Goal: Information Seeking & Learning: Understand process/instructions

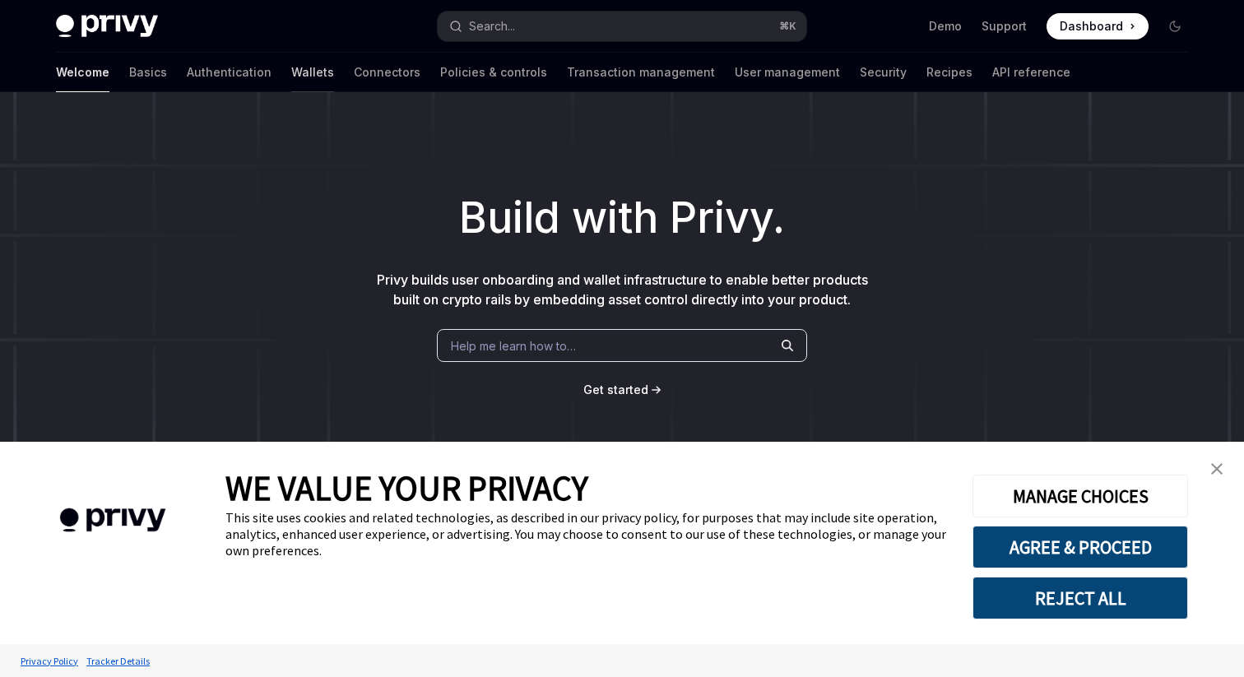
click at [291, 74] on link "Wallets" at bounding box center [312, 72] width 43 height 39
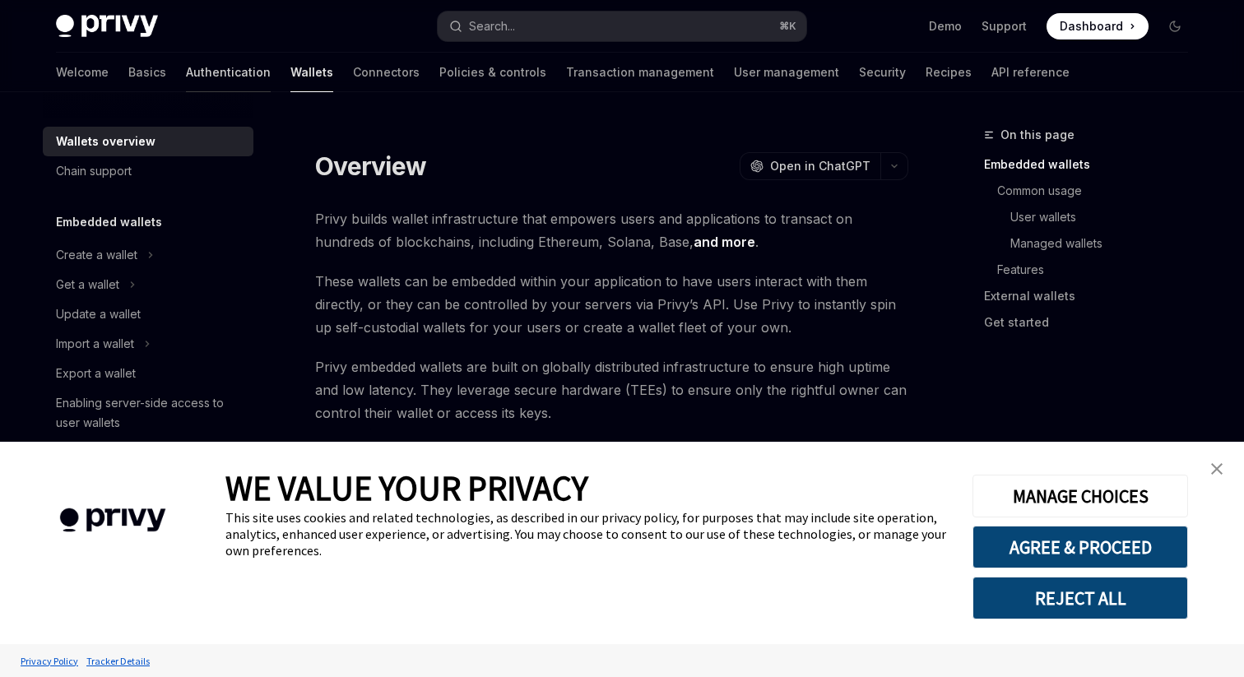
click at [186, 75] on link "Authentication" at bounding box center [228, 72] width 85 height 39
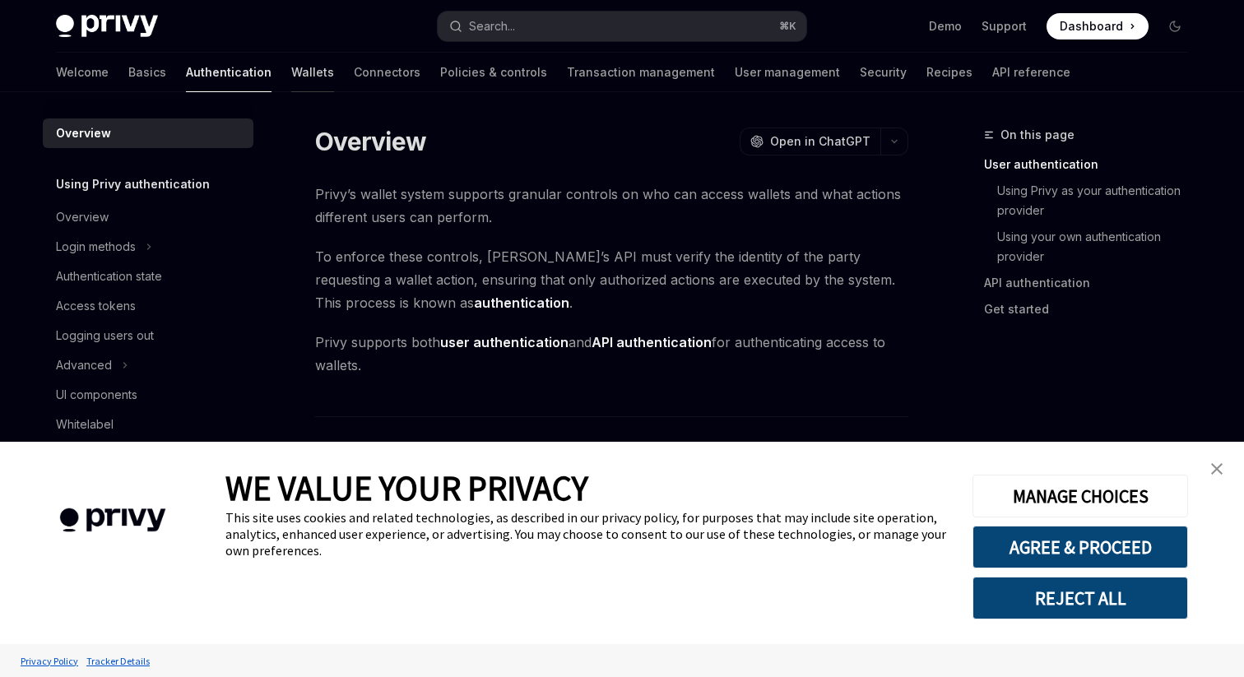
click at [291, 73] on link "Wallets" at bounding box center [312, 72] width 43 height 39
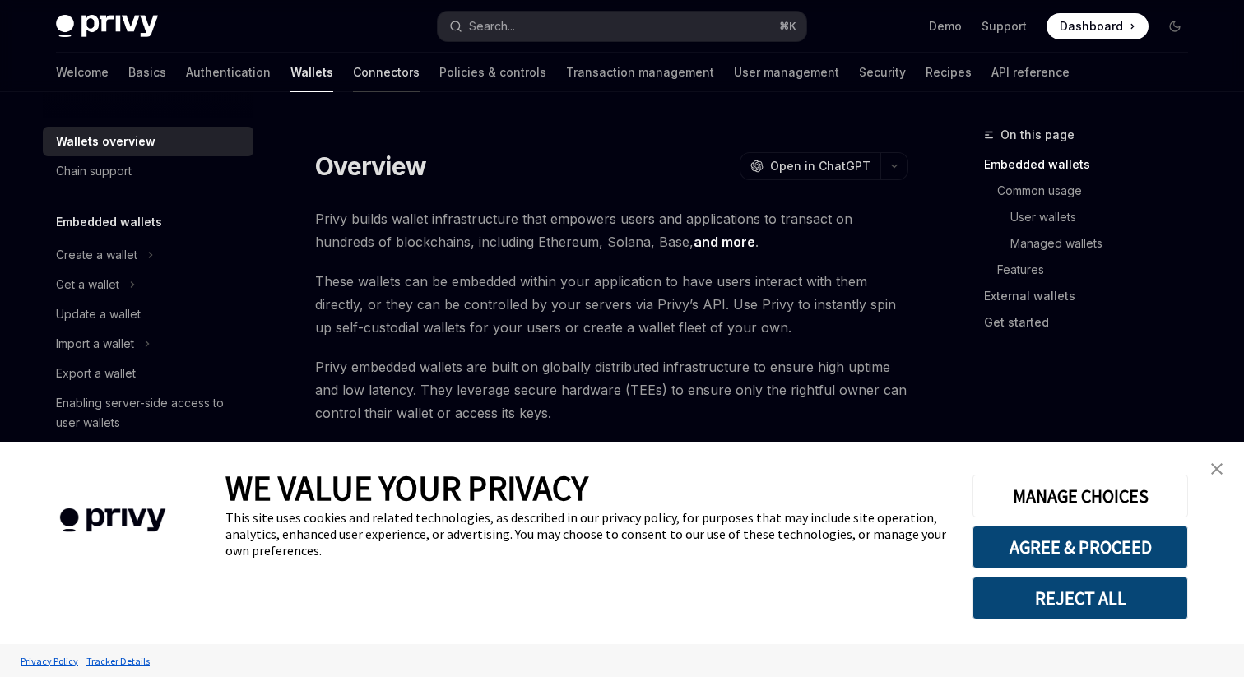
click at [353, 74] on link "Connectors" at bounding box center [386, 72] width 67 height 39
type textarea "*"
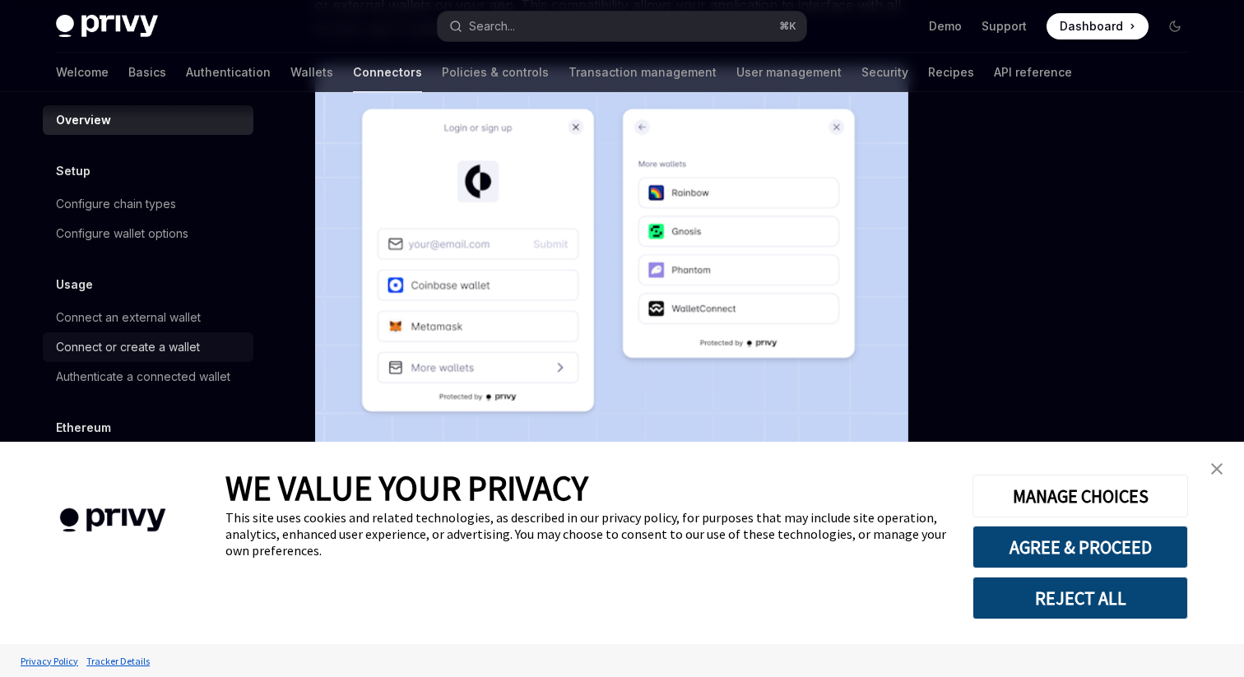
scroll to position [17, 0]
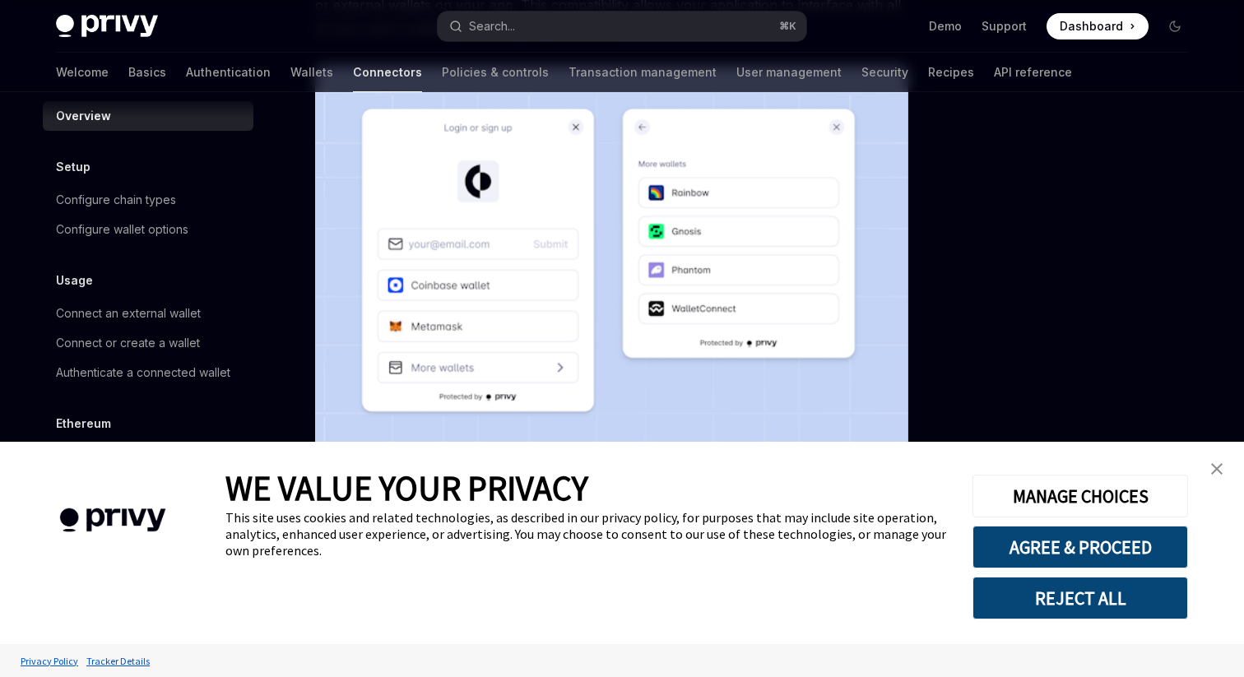
click at [1067, 602] on button "REJECT ALL" at bounding box center [1080, 598] width 216 height 43
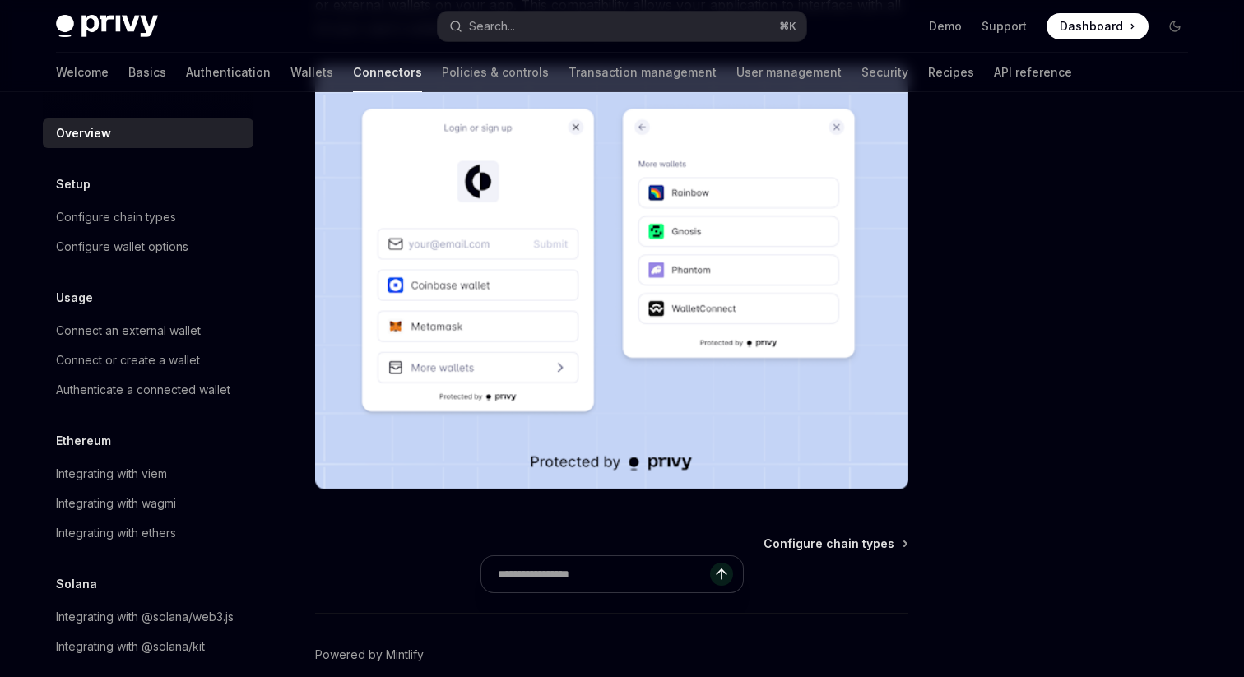
scroll to position [17, 0]
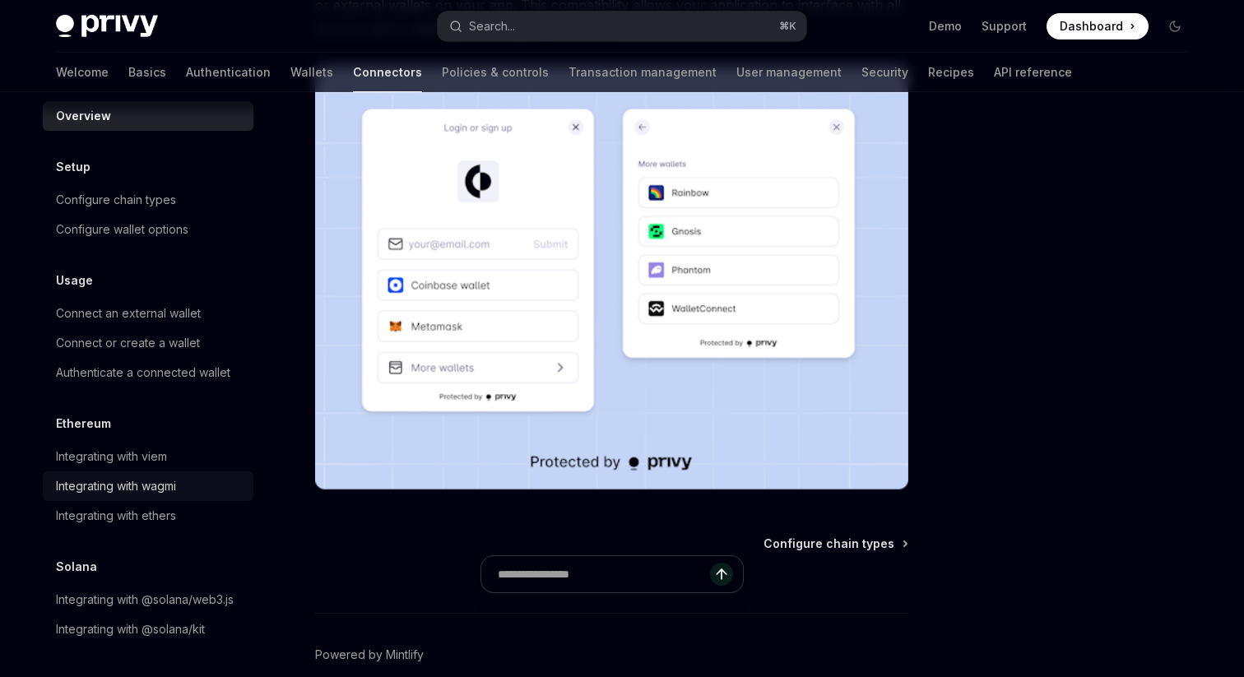
click at [159, 479] on div "Integrating with wagmi" at bounding box center [116, 486] width 120 height 20
type textarea "*"
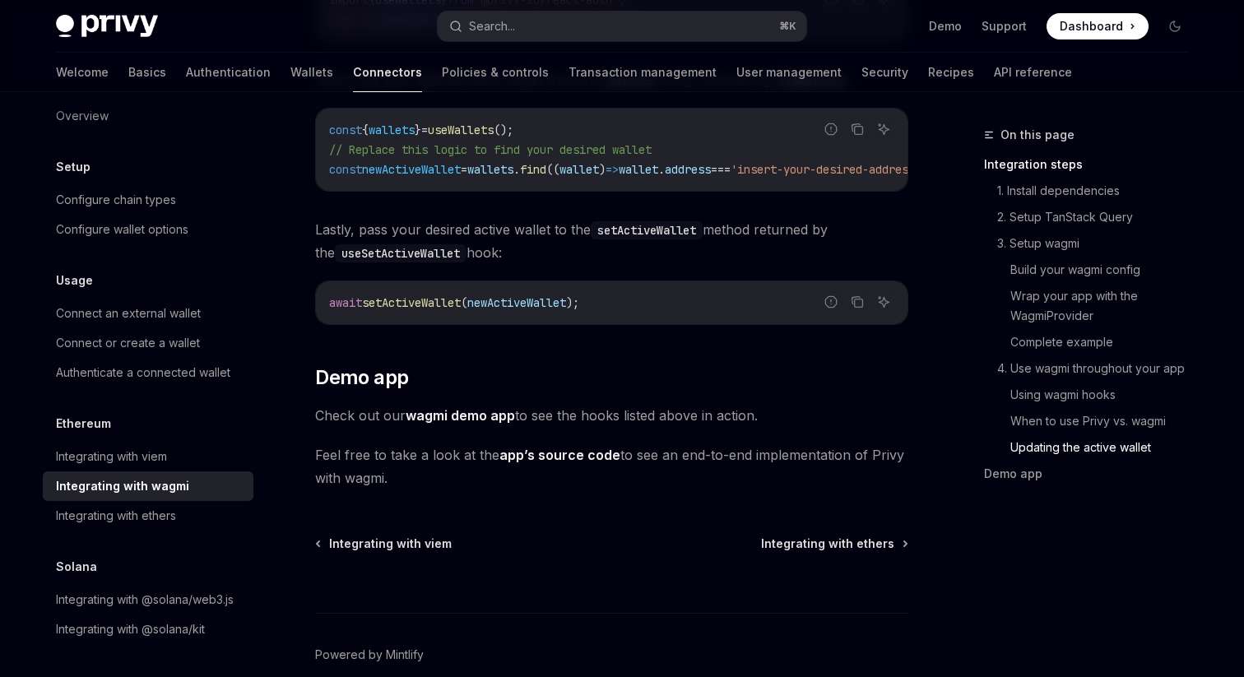
scroll to position [4790, 0]
